Goal: Task Accomplishment & Management: Manage account settings

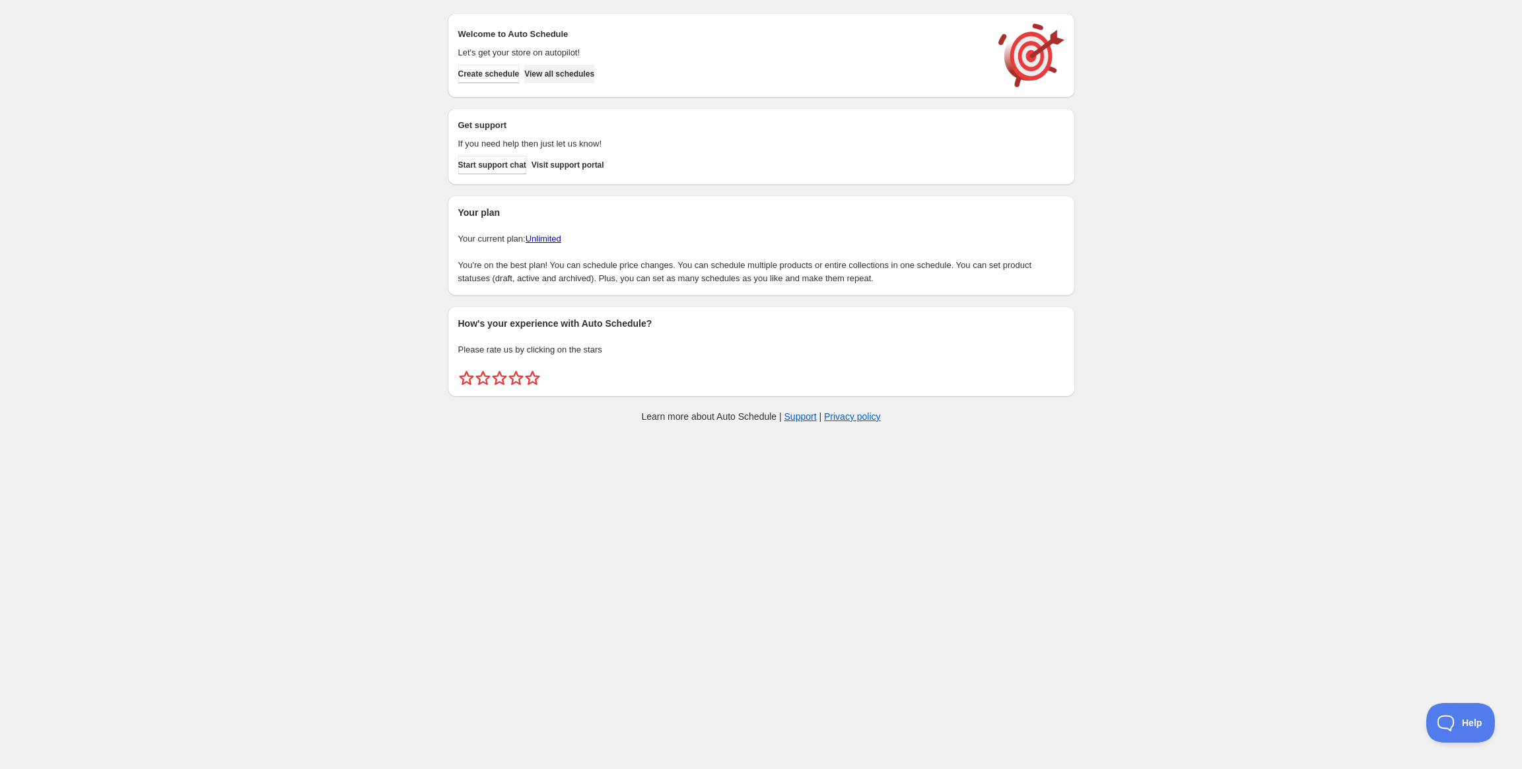
click at [592, 75] on span "View all schedules" at bounding box center [559, 74] width 70 height 11
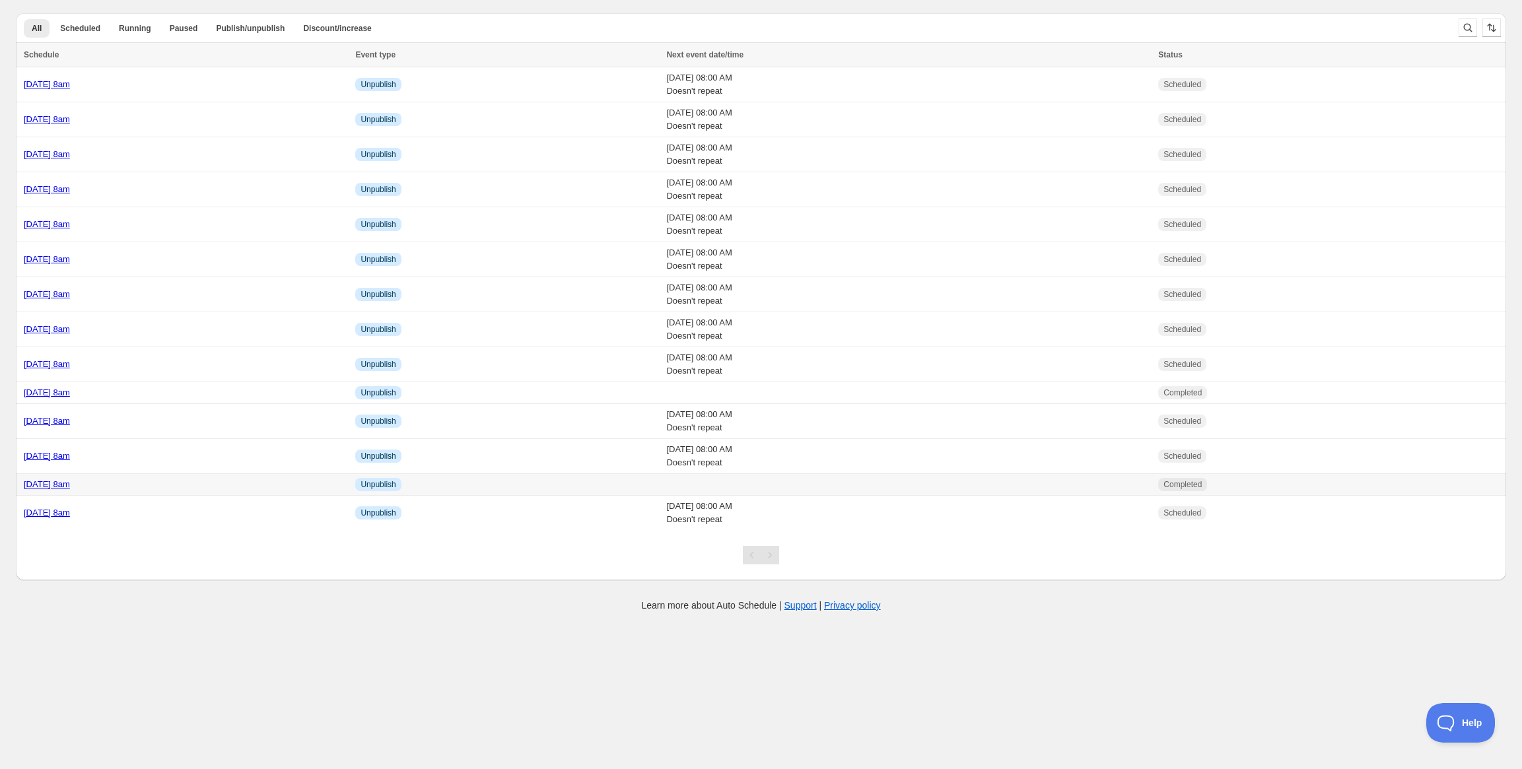
click at [195, 482] on div "[DATE] 8am" at bounding box center [186, 484] width 324 height 13
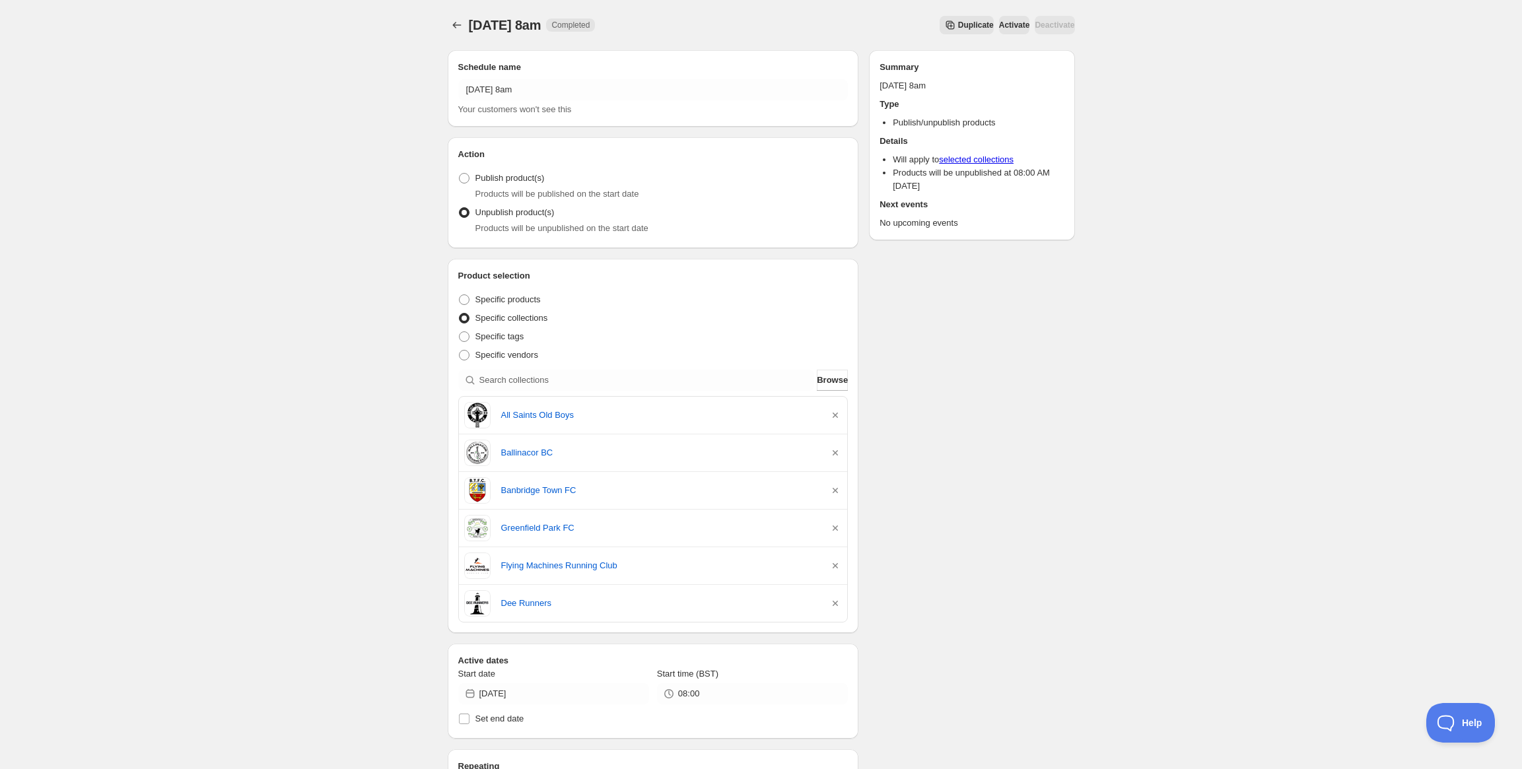
scroll to position [157, 0]
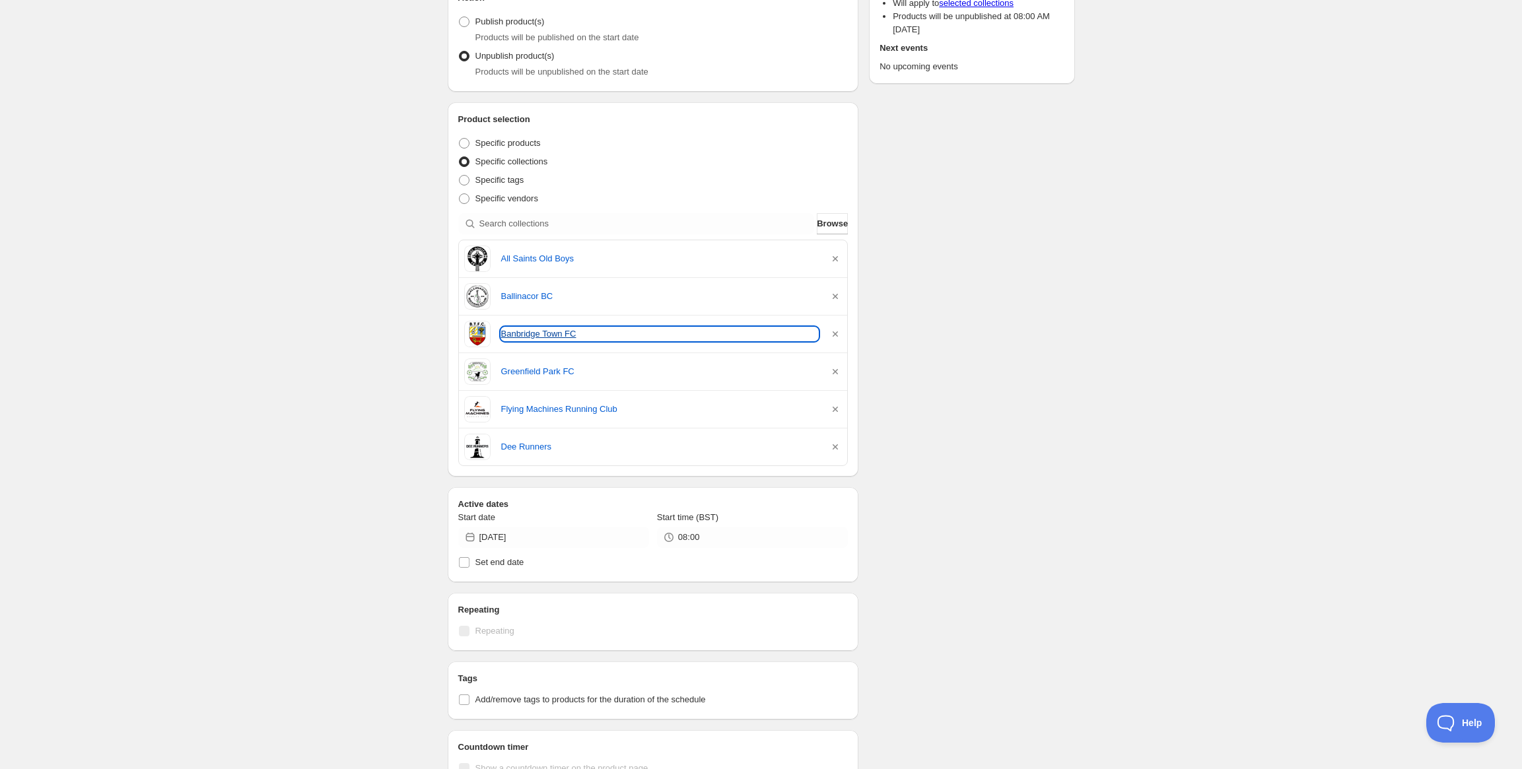
click at [542, 335] on link "Banbridge Town FC" at bounding box center [660, 334] width 318 height 13
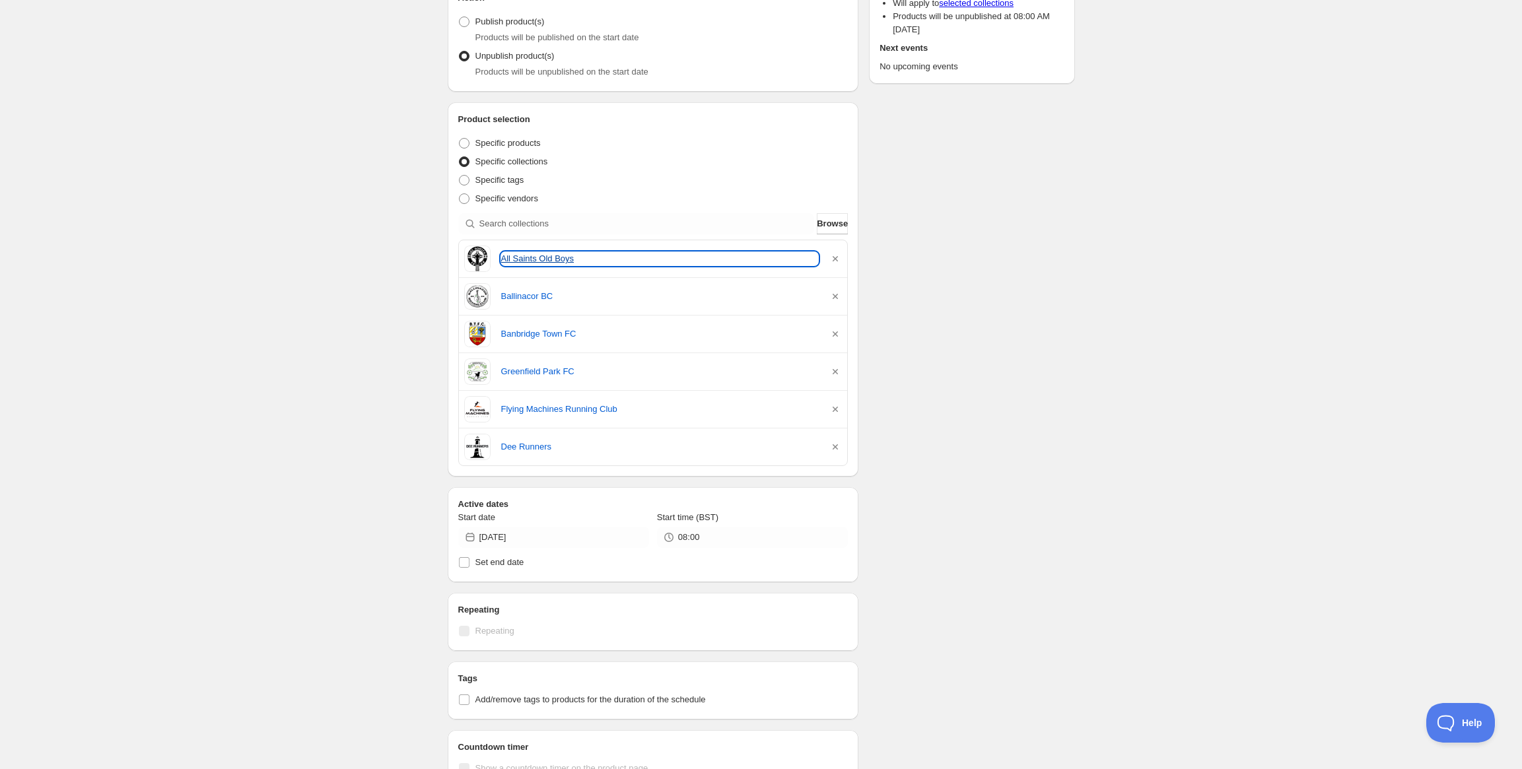
click at [530, 260] on link "All Saints Old Boys" at bounding box center [660, 258] width 318 height 13
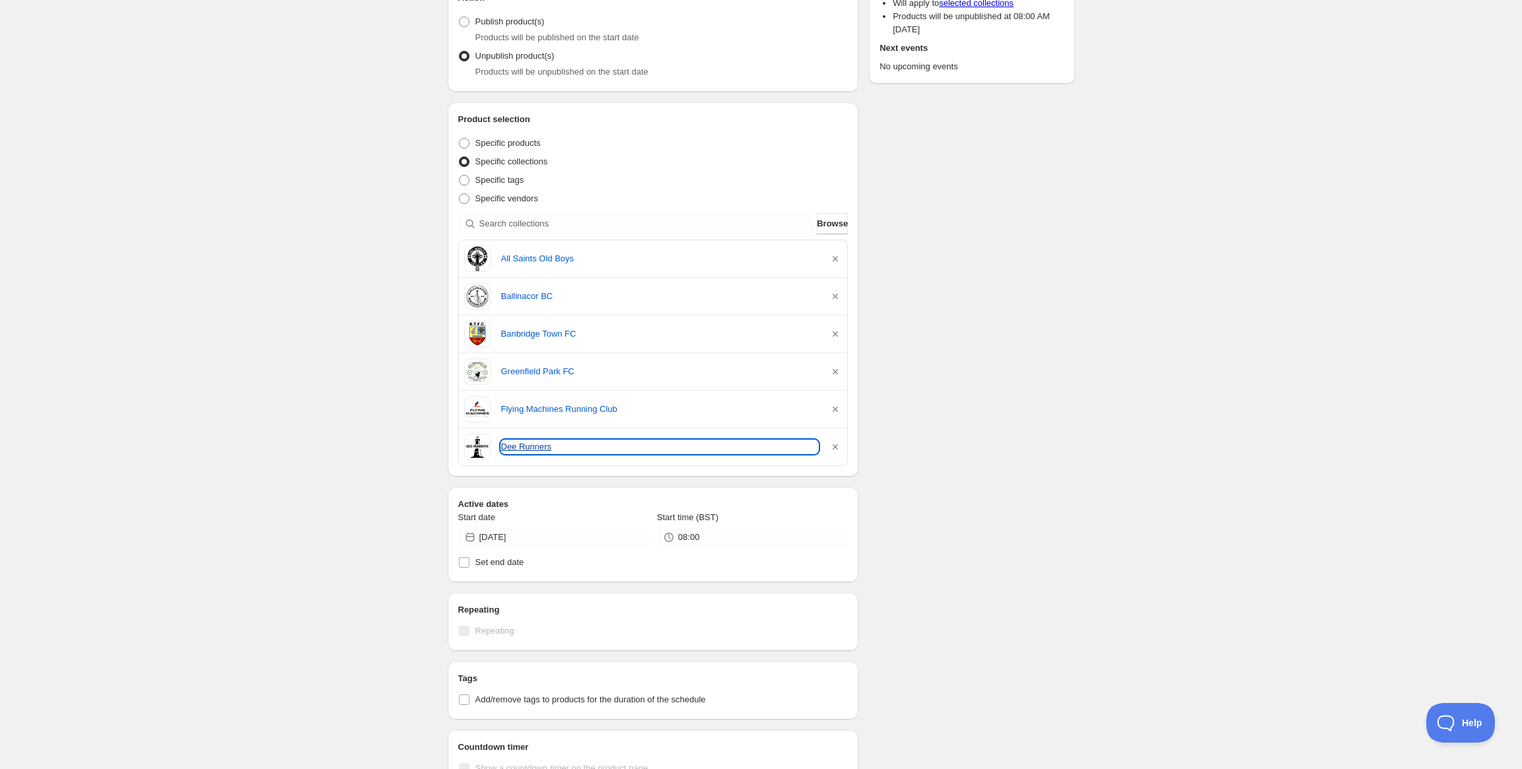
click at [537, 446] on link "Dee Runners" at bounding box center [660, 446] width 318 height 13
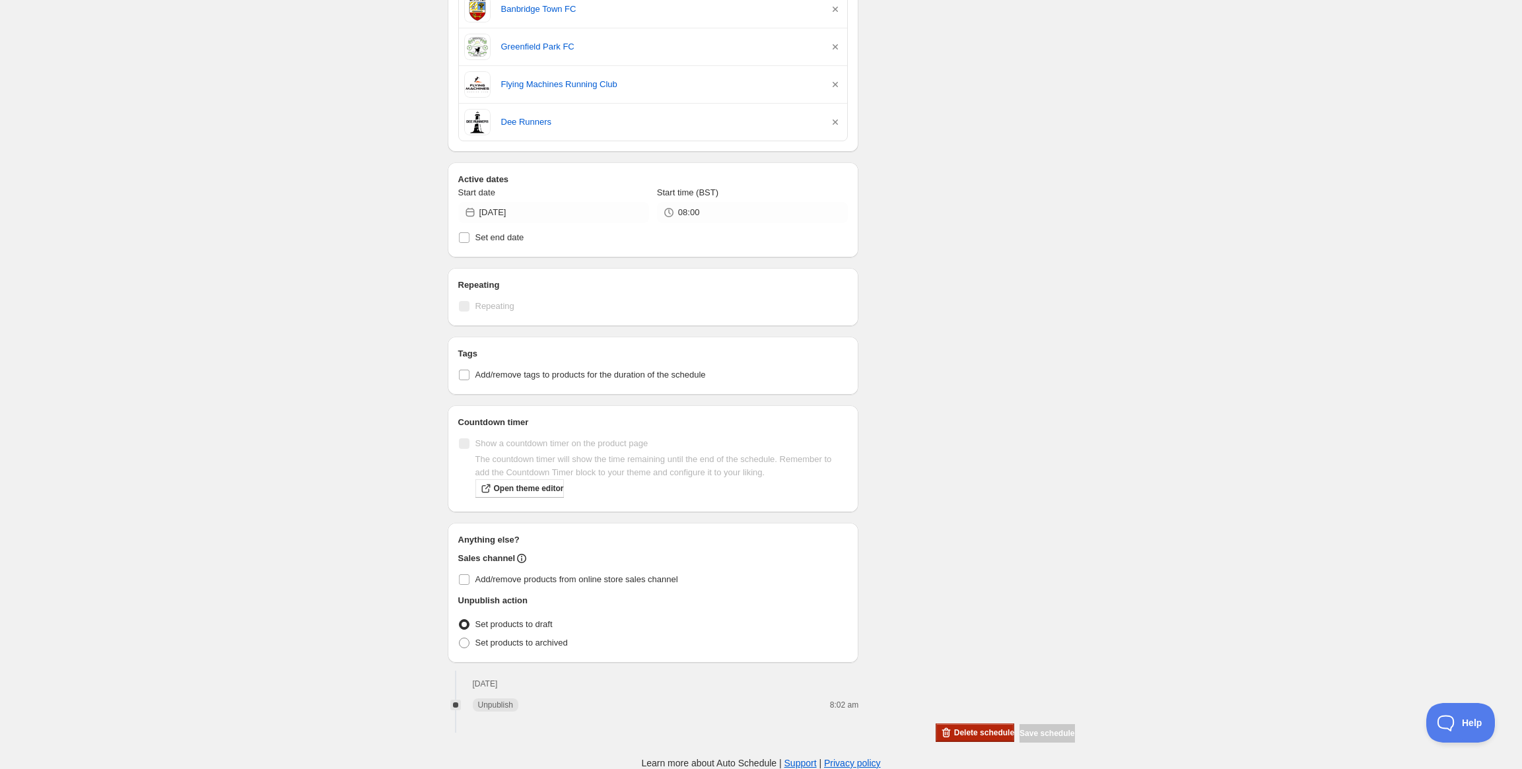
click at [957, 730] on span "Delete schedule" at bounding box center [984, 733] width 60 height 11
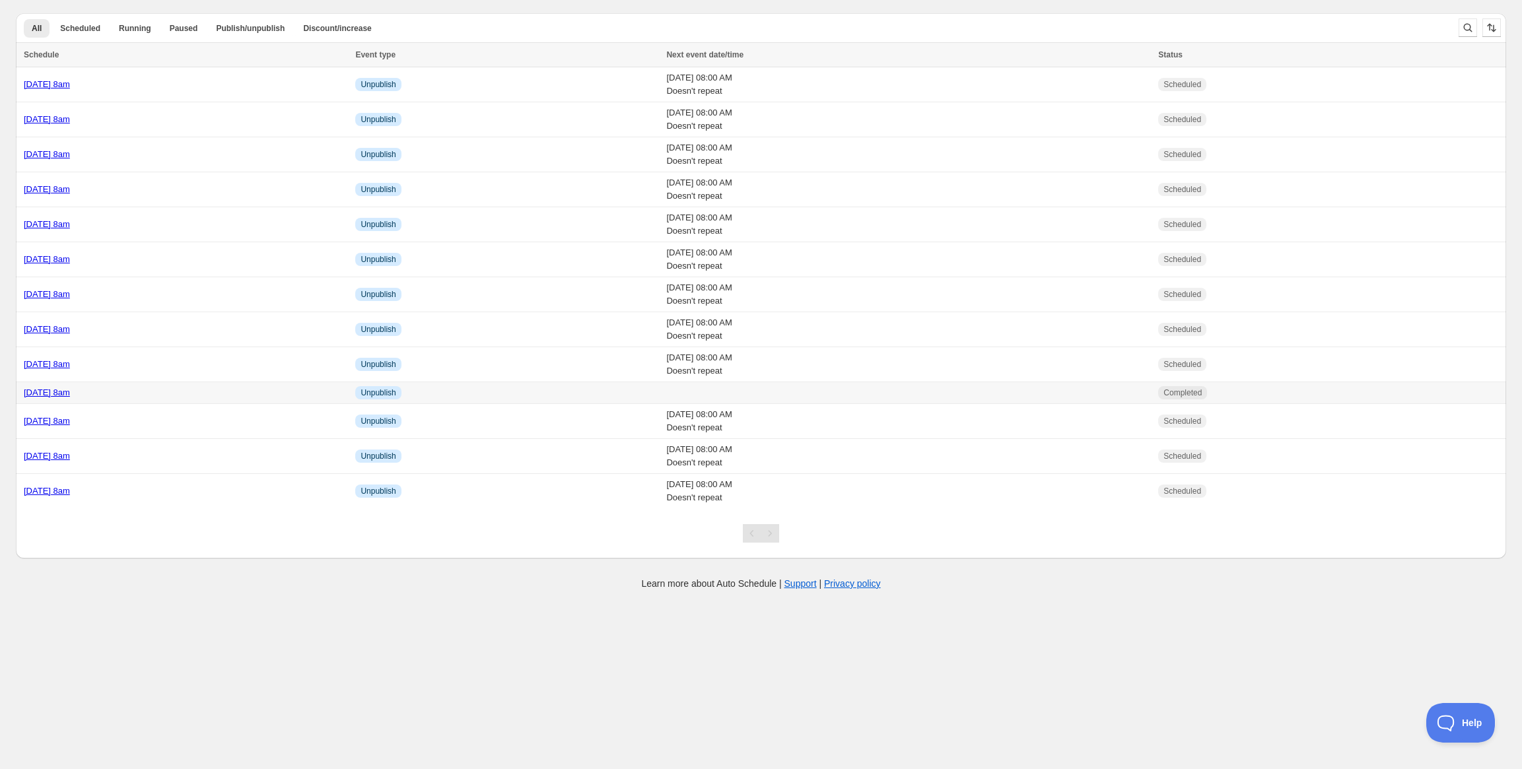
click at [70, 394] on link "[DATE] 8am" at bounding box center [47, 393] width 46 height 10
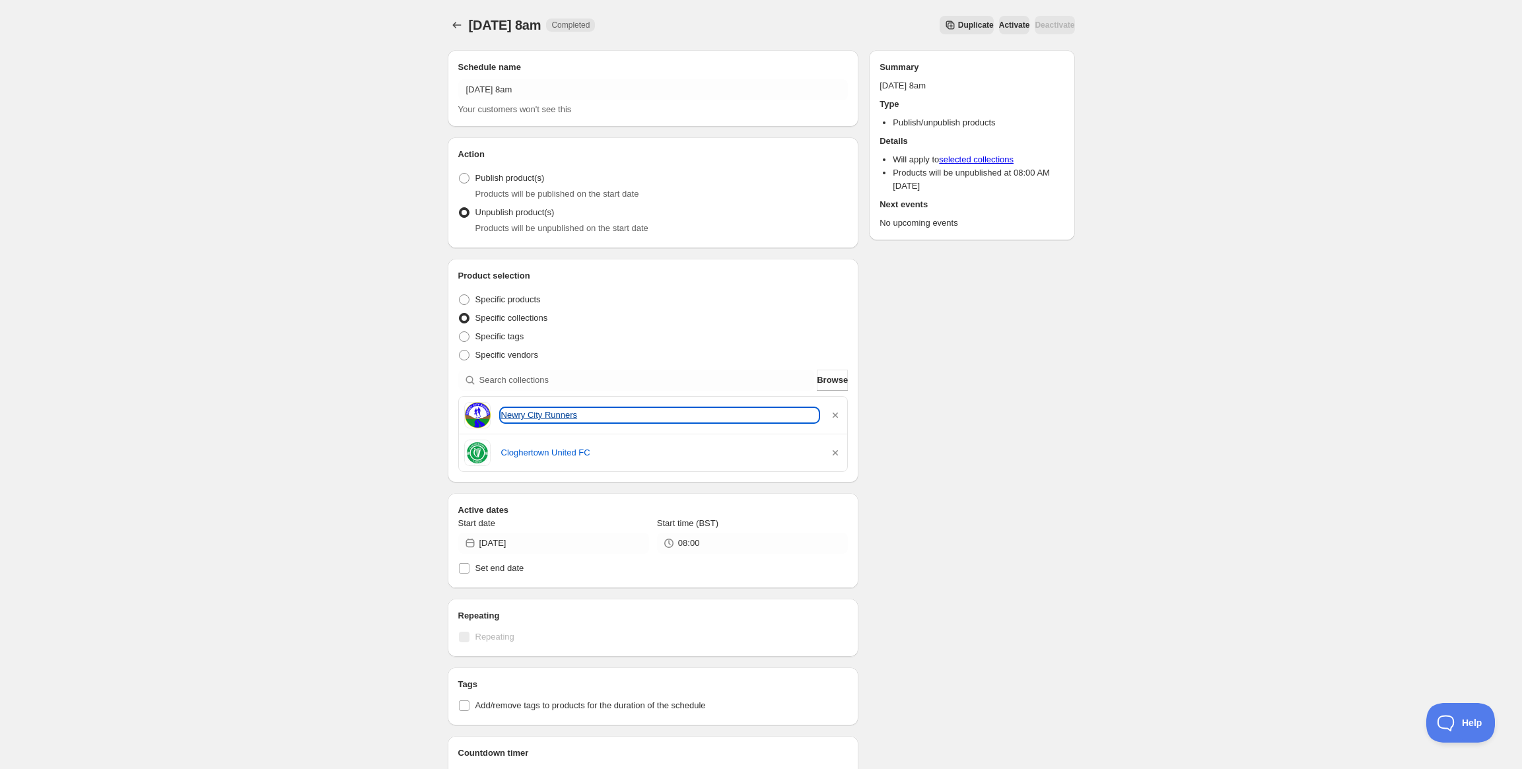
click at [553, 415] on link "Newry City Runners" at bounding box center [660, 415] width 318 height 13
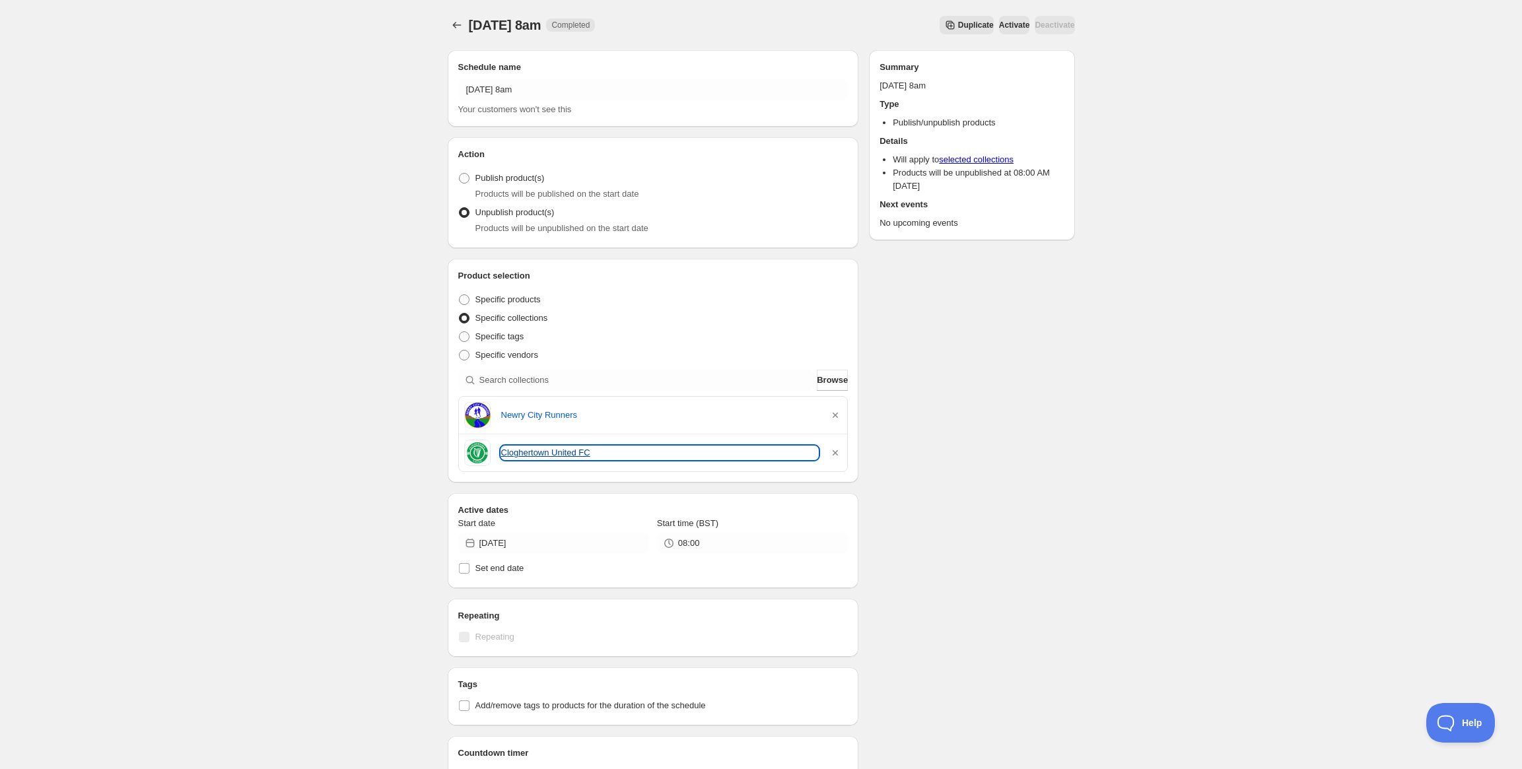
click at [544, 452] on link "Cloghertown United FC" at bounding box center [660, 452] width 318 height 13
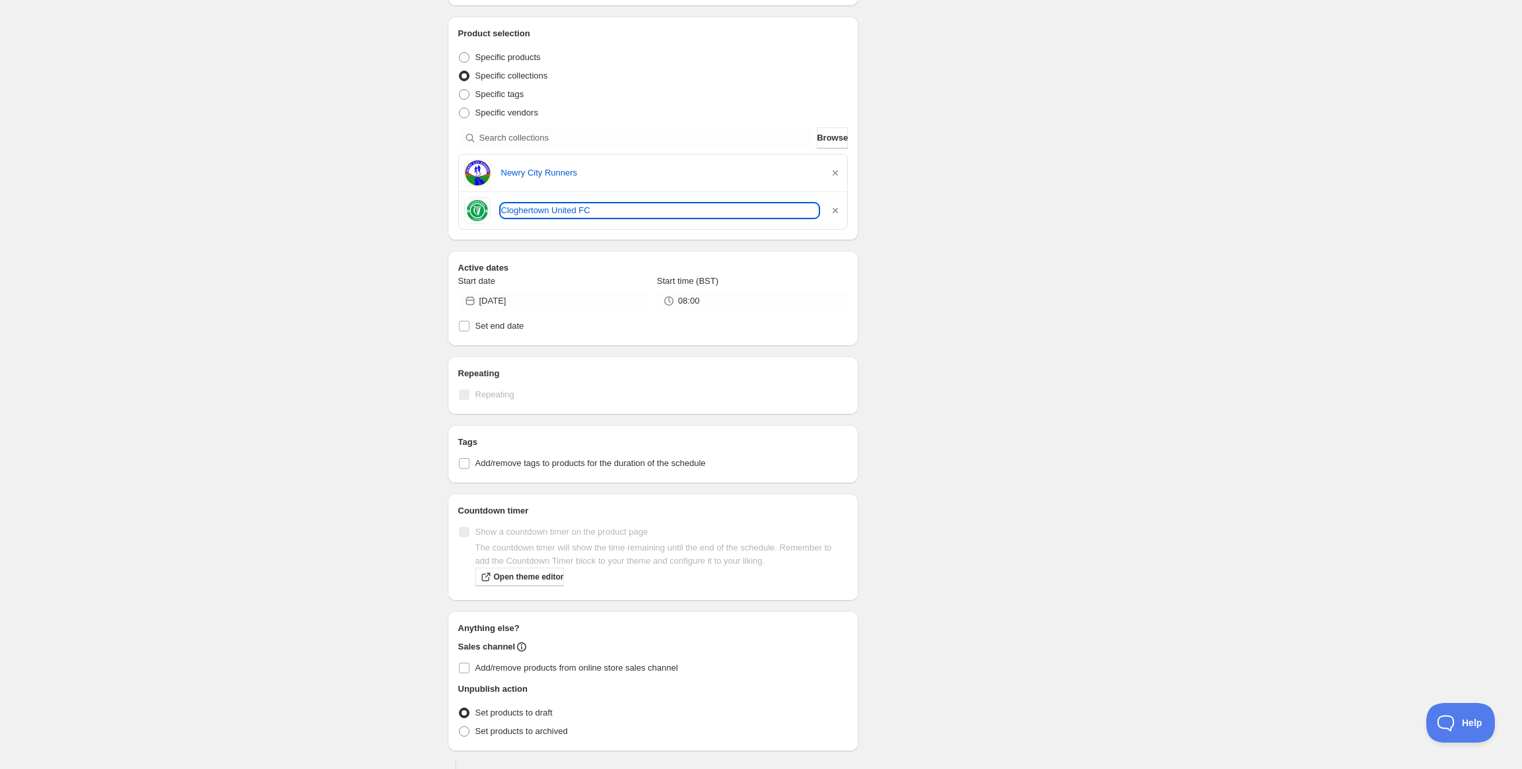
scroll to position [331, 0]
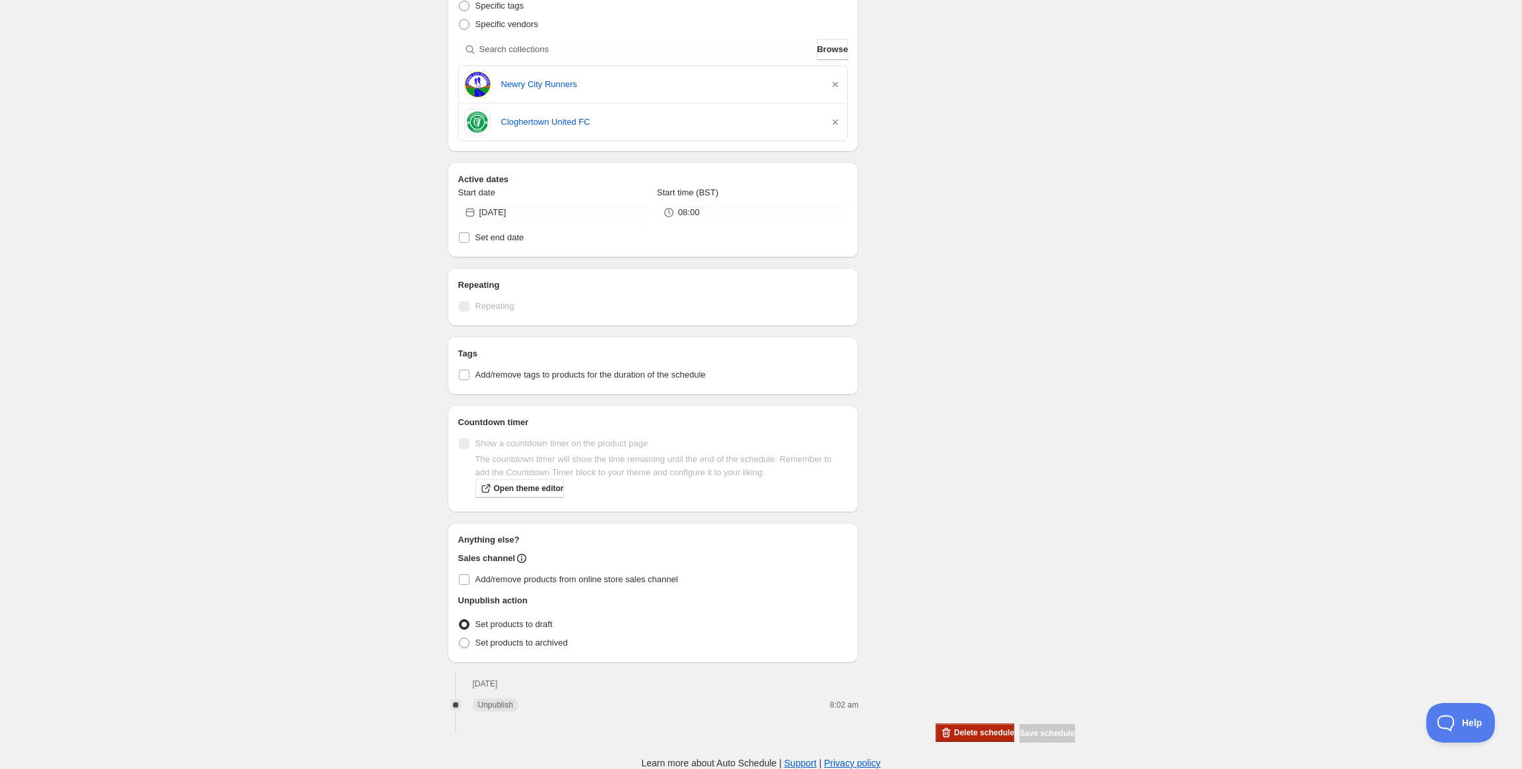
click at [954, 729] on span "Delete schedule" at bounding box center [984, 733] width 60 height 11
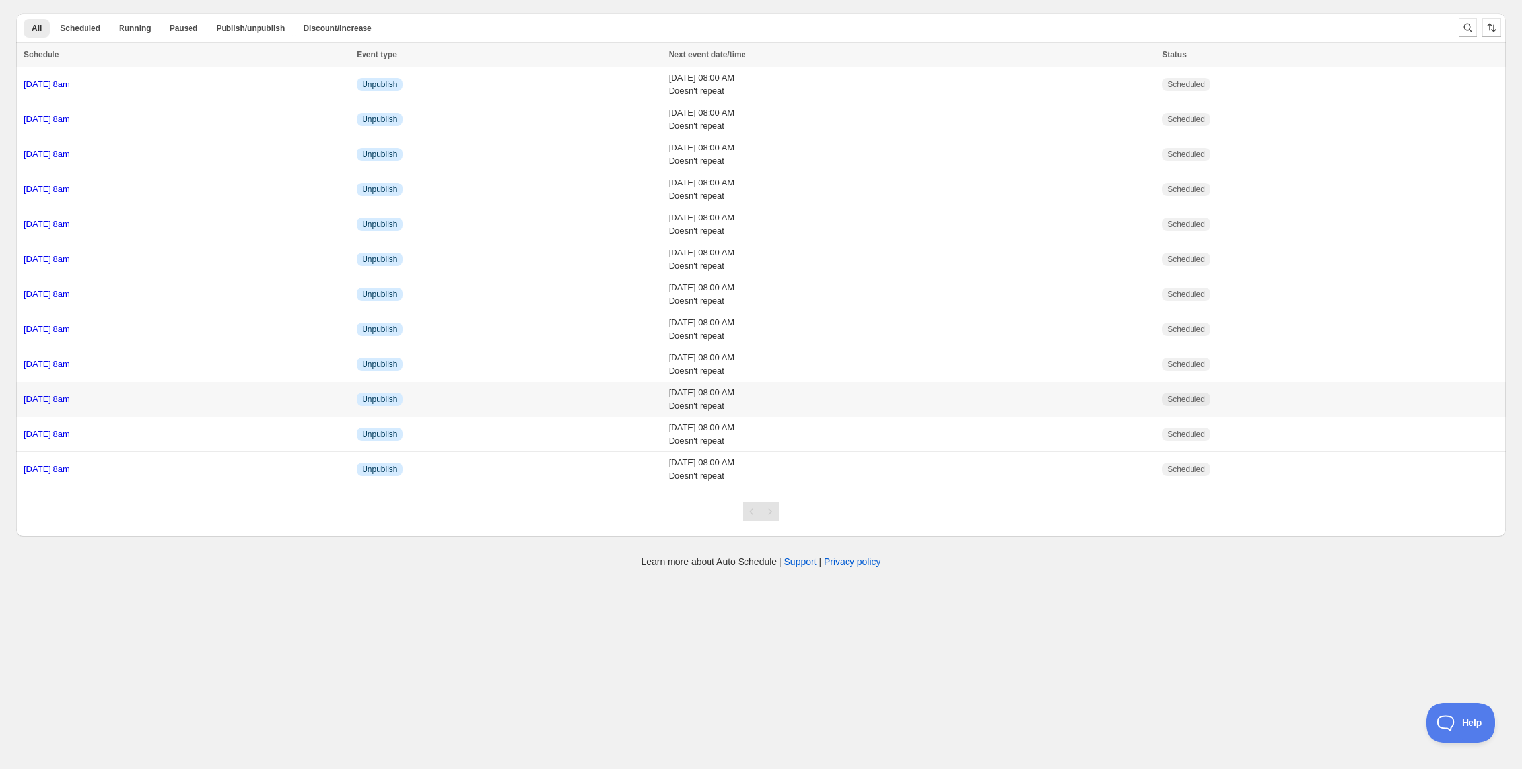
click at [70, 396] on link "[DATE] 8am" at bounding box center [47, 399] width 46 height 10
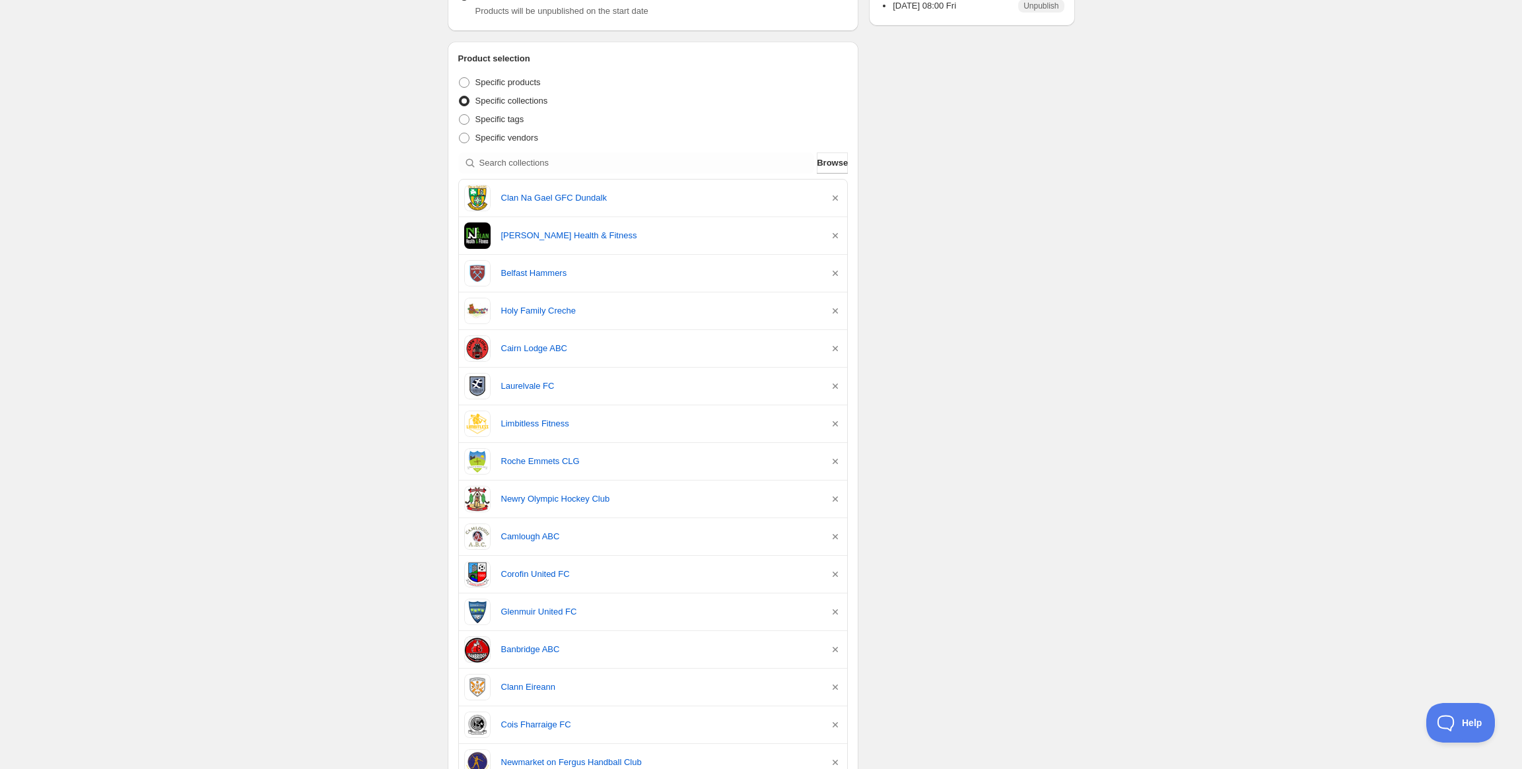
scroll to position [209, 0]
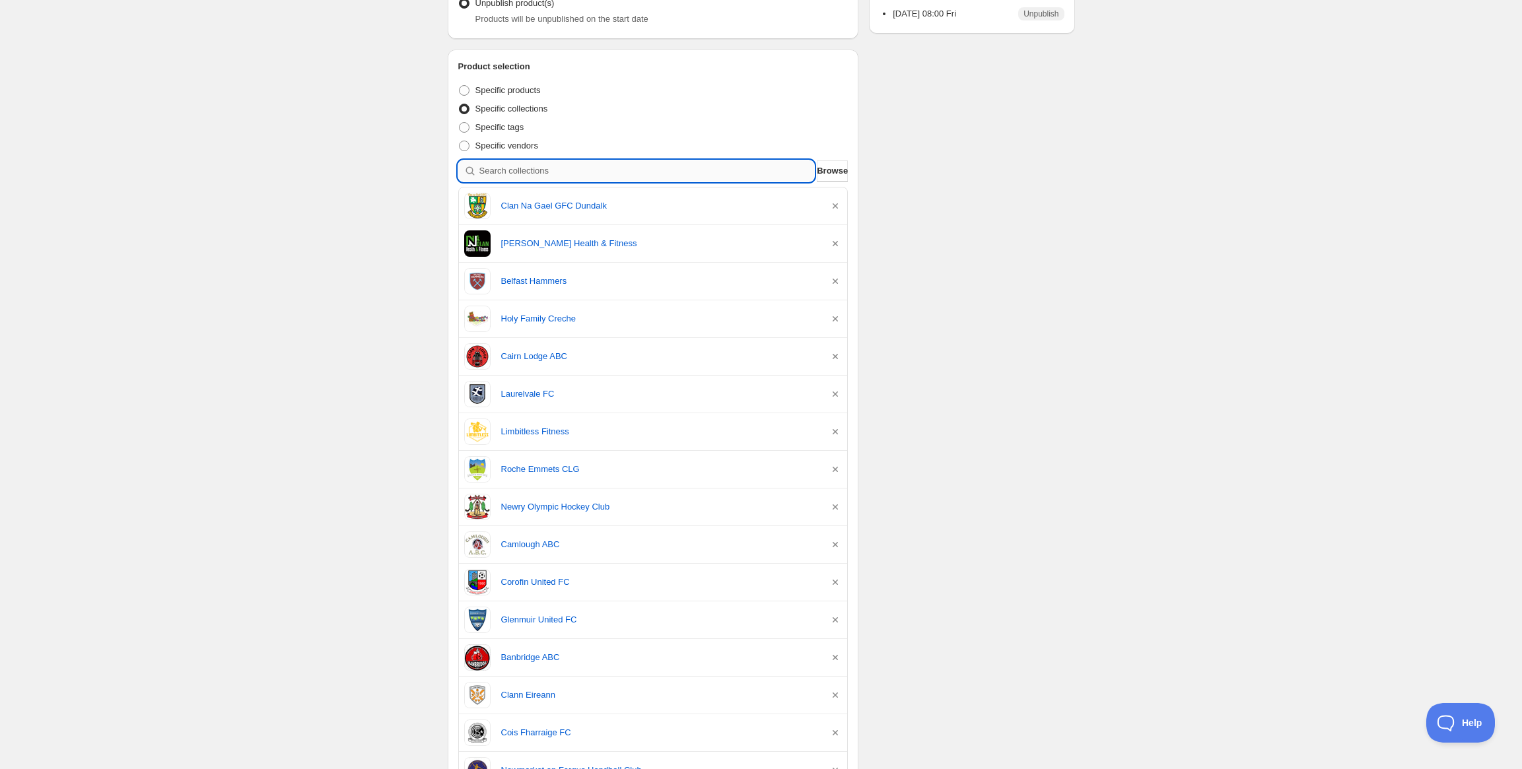
click at [691, 173] on input "search" at bounding box center [646, 170] width 335 height 21
paste input "Flow Boxing Academy"
type input "Flow Boxing Academy"
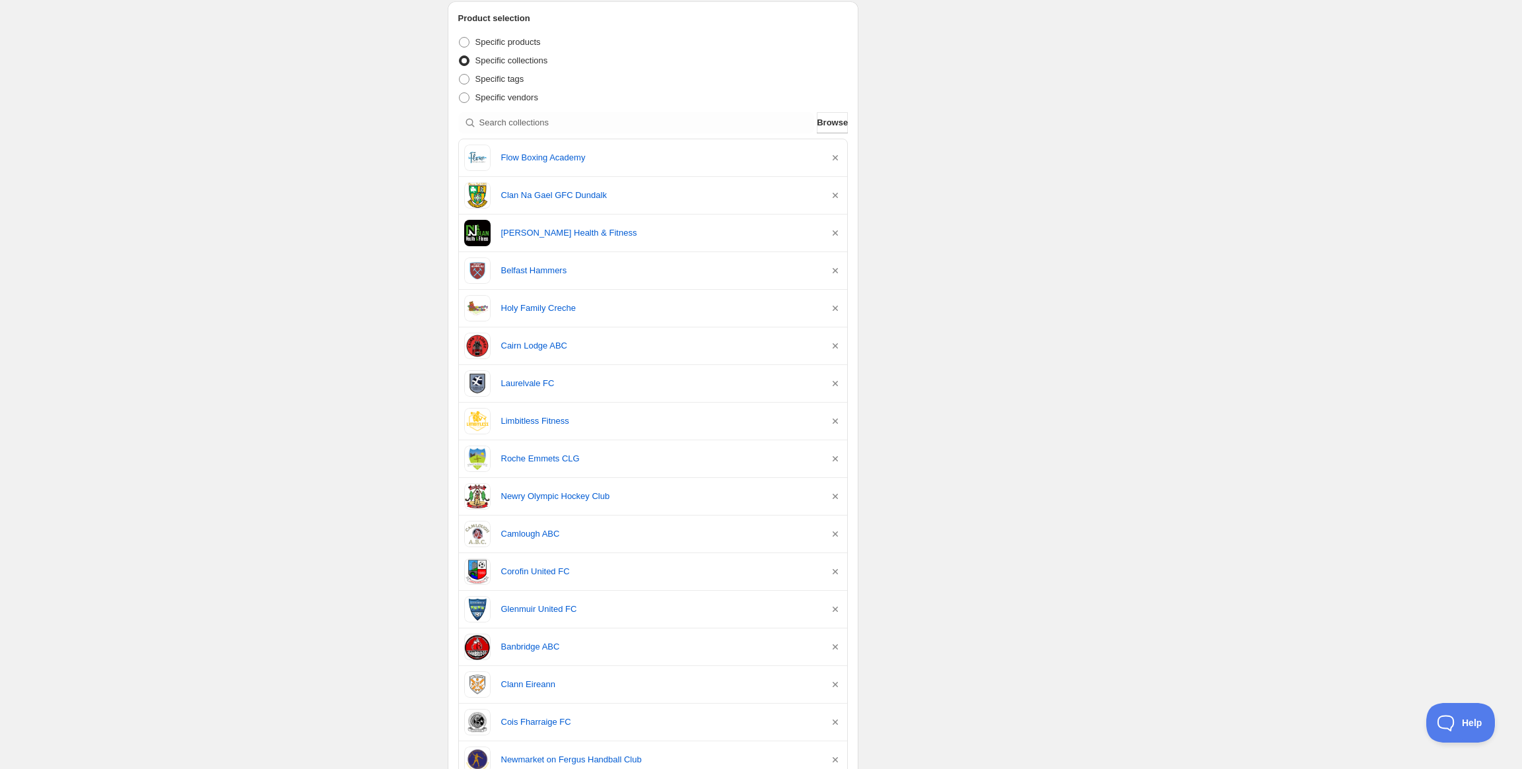
scroll to position [0, 0]
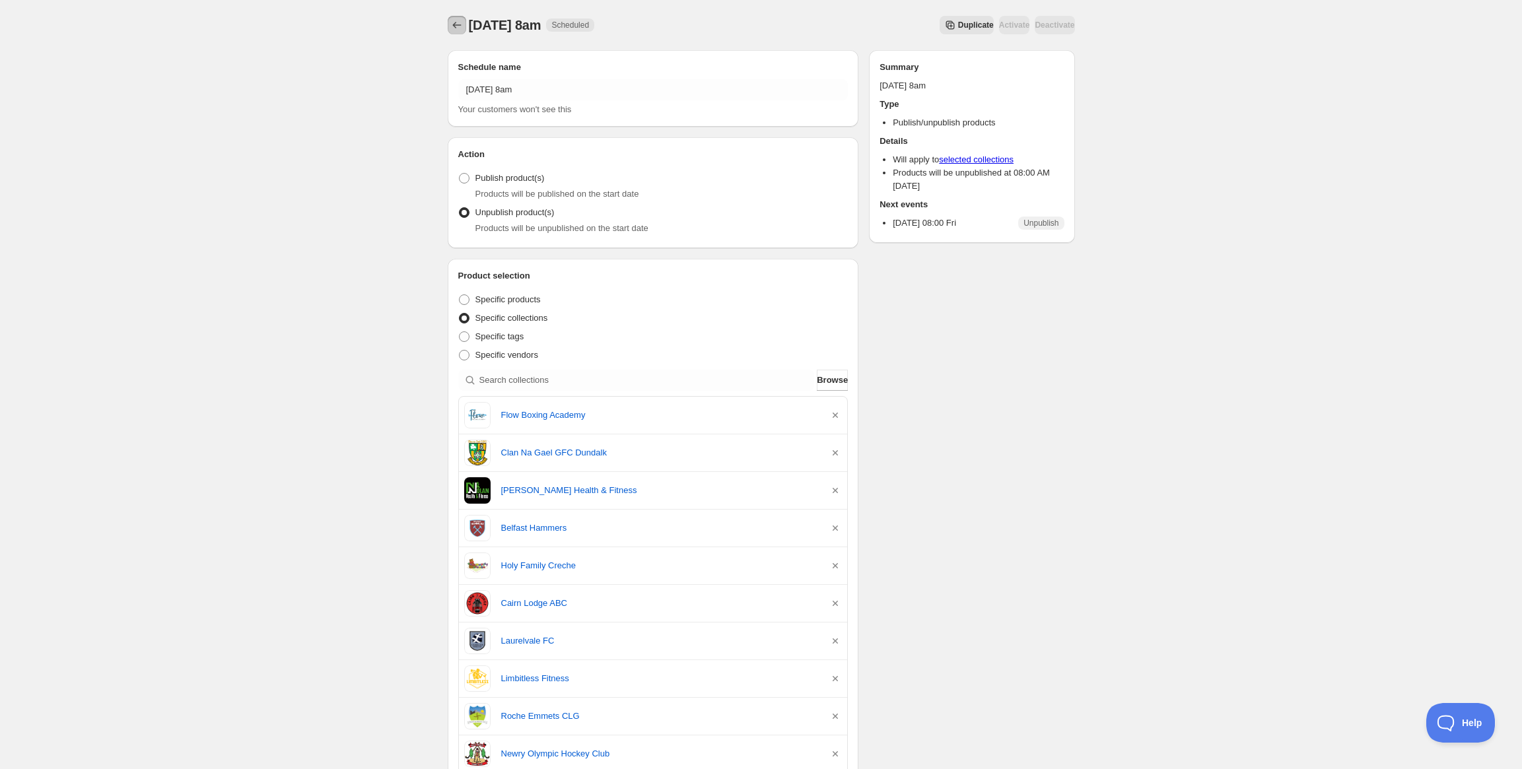
click at [462, 26] on icon "Schedules" at bounding box center [456, 24] width 13 height 13
